Goal: Information Seeking & Learning: Understand process/instructions

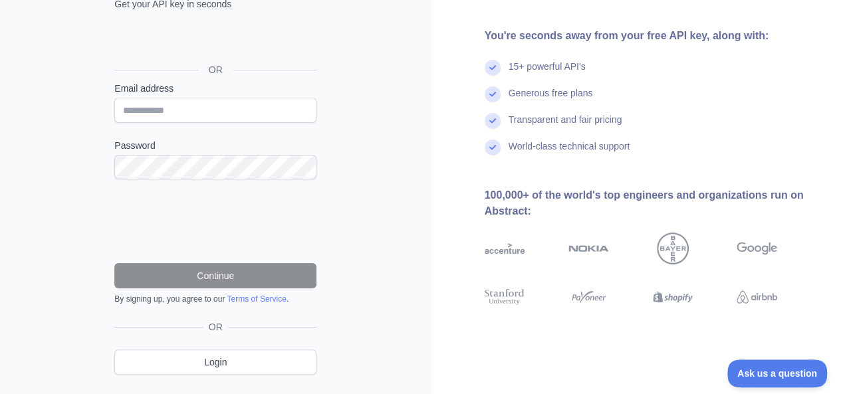
scroll to position [148, 0]
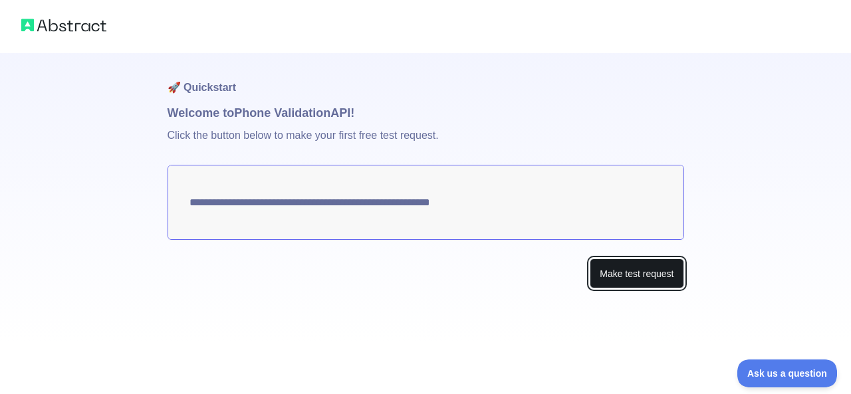
click at [628, 276] on button "Make test request" at bounding box center [637, 274] width 94 height 30
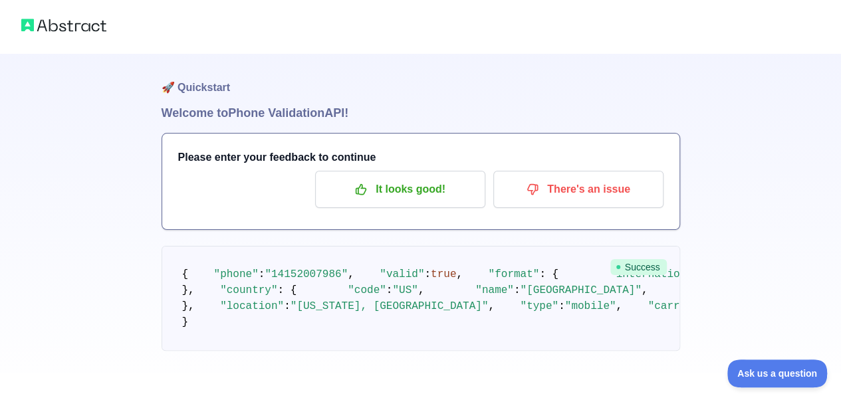
click at [264, 172] on div "It looks good! There's an issue" at bounding box center [420, 189] width 485 height 37
click at [271, 150] on h3 "Please enter your feedback to continue" at bounding box center [420, 158] width 485 height 16
click at [273, 158] on h3 "Please enter your feedback to continue" at bounding box center [420, 158] width 485 height 16
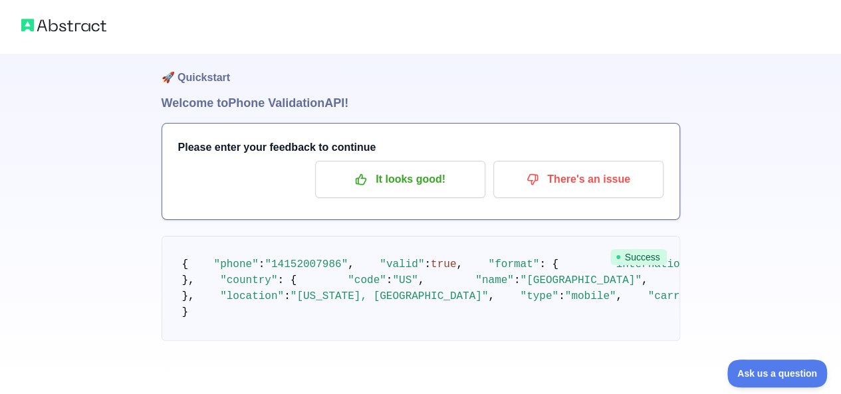
scroll to position [200, 0]
click at [788, 377] on button "Ask us a question" at bounding box center [771, 372] width 100 height 28
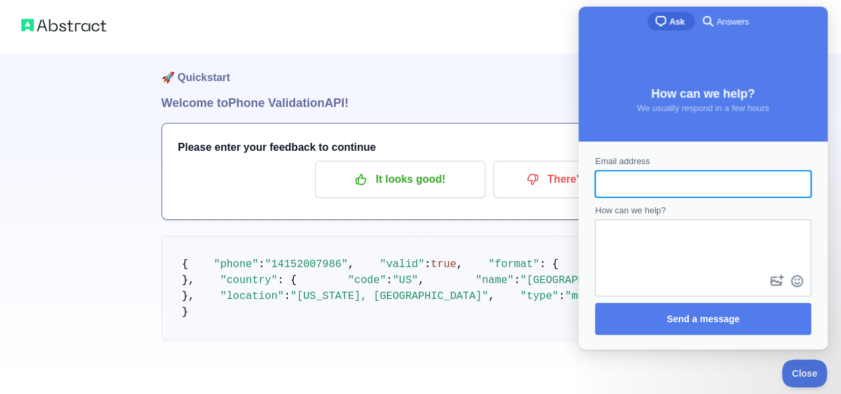
scroll to position [0, 0]
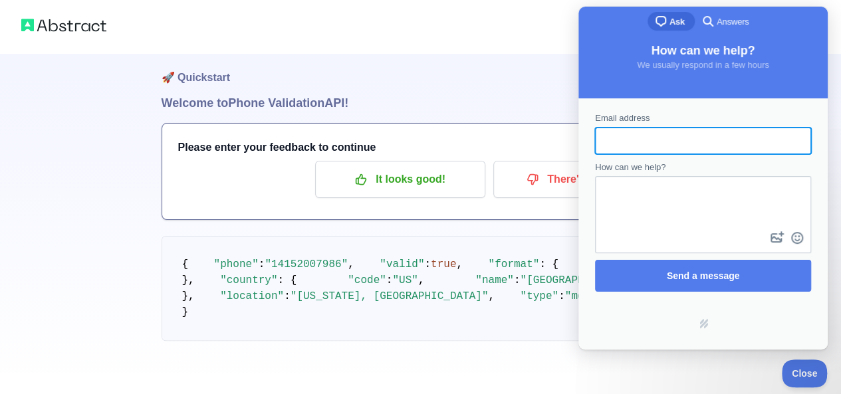
click at [485, 14] on div at bounding box center [420, 26] width 841 height 53
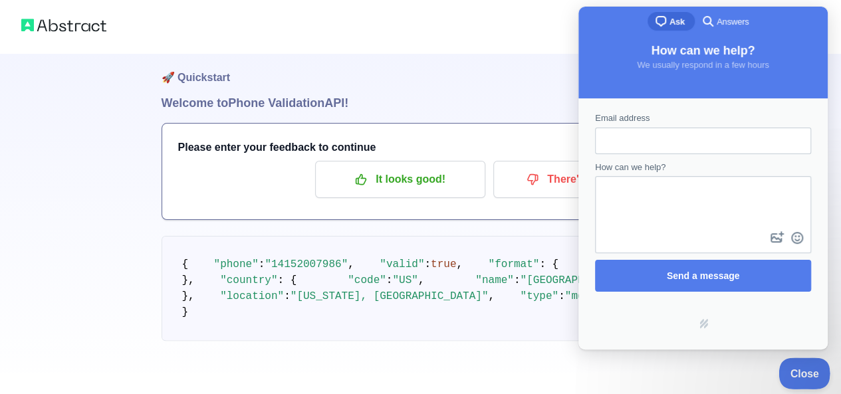
click at [806, 390] on icon at bounding box center [804, 373] width 57 height 37
click at [791, 368] on span "Close" at bounding box center [801, 371] width 45 height 9
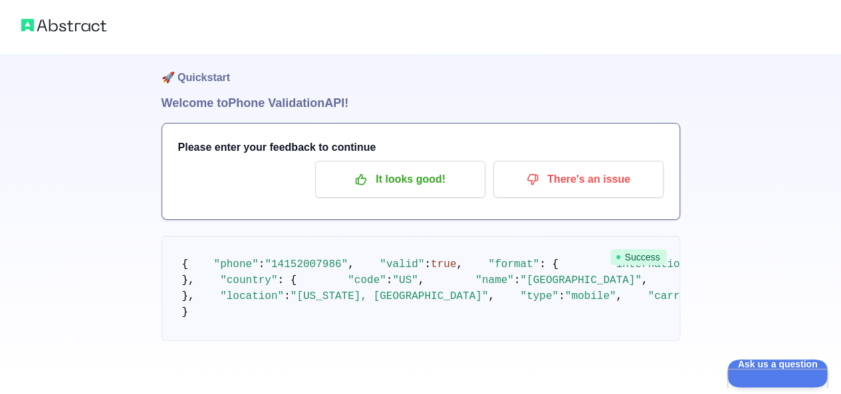
click at [41, 26] on img at bounding box center [63, 25] width 85 height 19
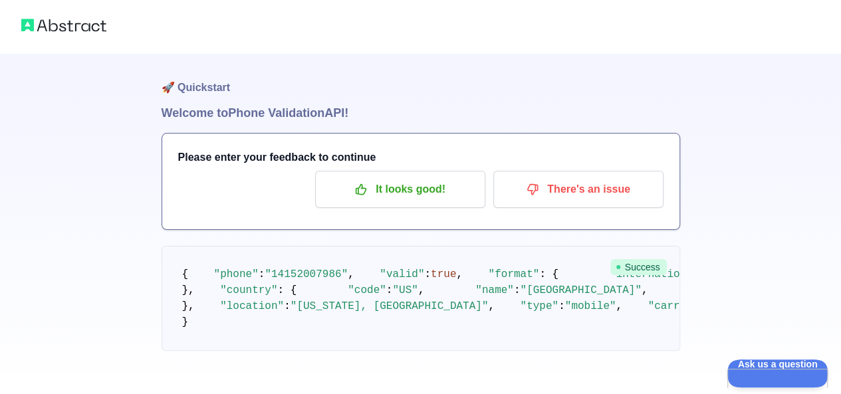
click at [40, 41] on div at bounding box center [420, 26] width 841 height 53
drag, startPoint x: 57, startPoint y: 26, endPoint x: 66, endPoint y: 21, distance: 10.4
click at [57, 25] on img at bounding box center [63, 25] width 85 height 19
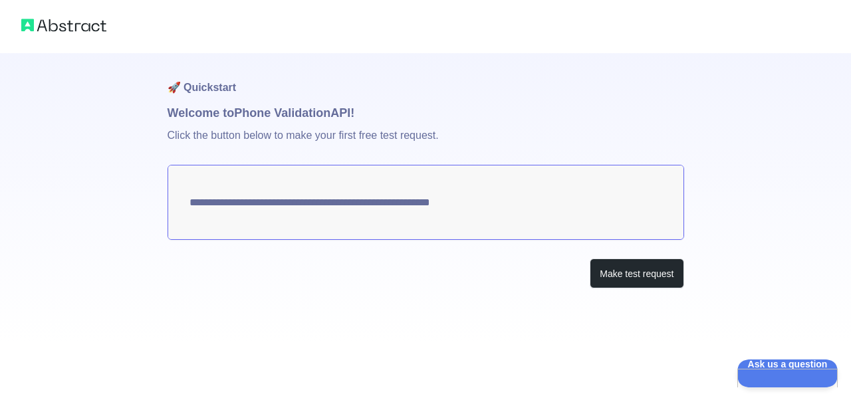
click at [185, 90] on h1 "🚀 Quickstart" at bounding box center [426, 78] width 517 height 51
click at [174, 88] on h1 "🚀 Quickstart" at bounding box center [426, 78] width 517 height 51
